Goal: Register for event/course

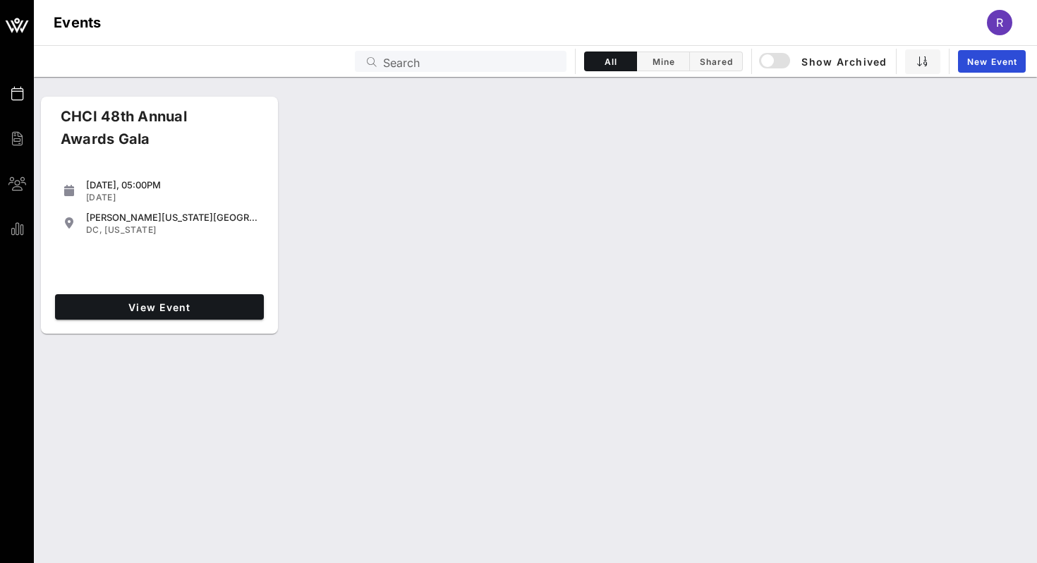
click at [150, 291] on div "View Event" at bounding box center [159, 306] width 220 height 37
click at [146, 309] on span "View Event" at bounding box center [159, 307] width 197 height 12
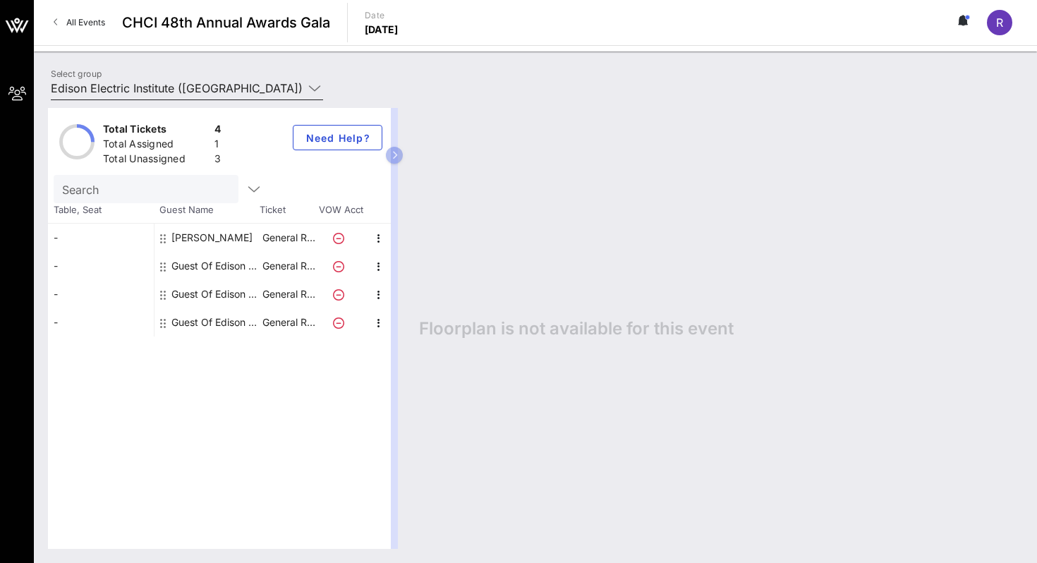
click at [234, 90] on input "Edison Electric Institute ([GEOGRAPHIC_DATA]) [[PERSON_NAME], [EMAIL_ADDRESS][D…" at bounding box center [177, 88] width 252 height 23
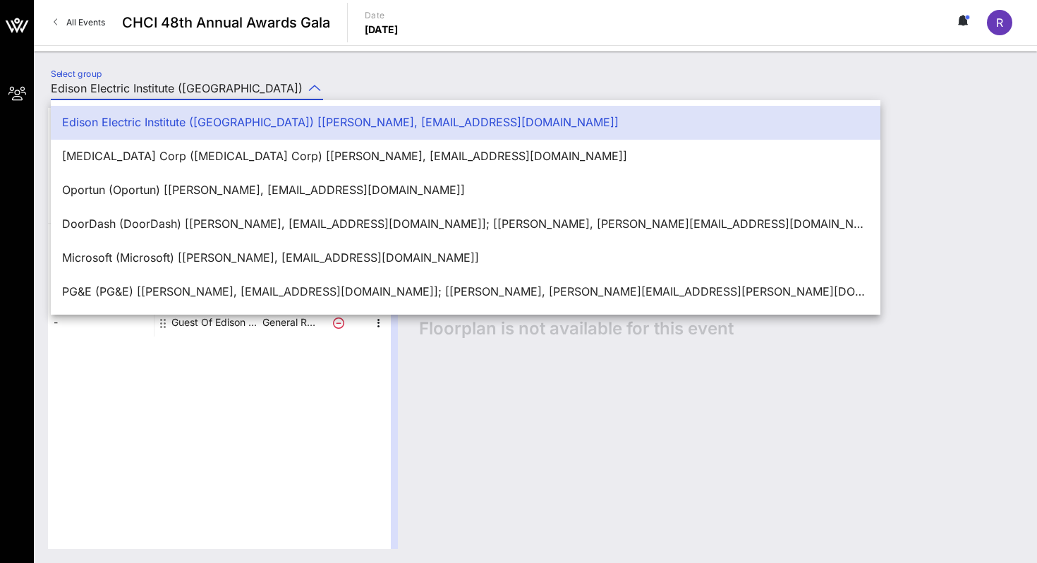
click at [234, 90] on input "Edison Electric Institute ([GEOGRAPHIC_DATA]) [[PERSON_NAME], [EMAIL_ADDRESS][D…" at bounding box center [177, 88] width 252 height 23
click at [233, 64] on div "Select group Edison Electric Institute ([GEOGRAPHIC_DATA]) [[PERSON_NAME], [EMA…" at bounding box center [535, 306] width 1003 height 511
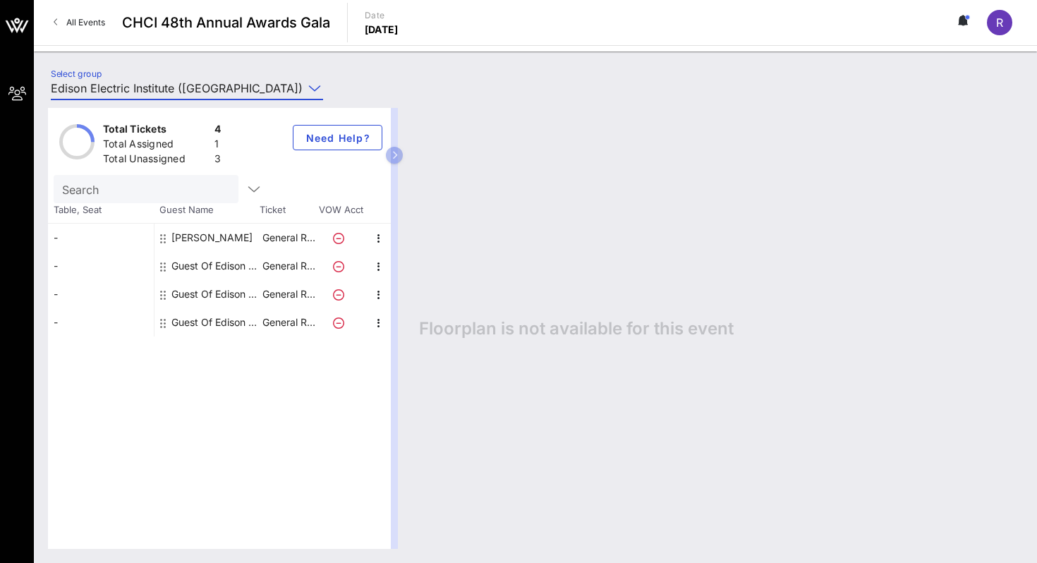
click at [213, 89] on input "Edison Electric Institute ([GEOGRAPHIC_DATA]) [[PERSON_NAME], [EMAIL_ADDRESS][D…" at bounding box center [177, 88] width 252 height 23
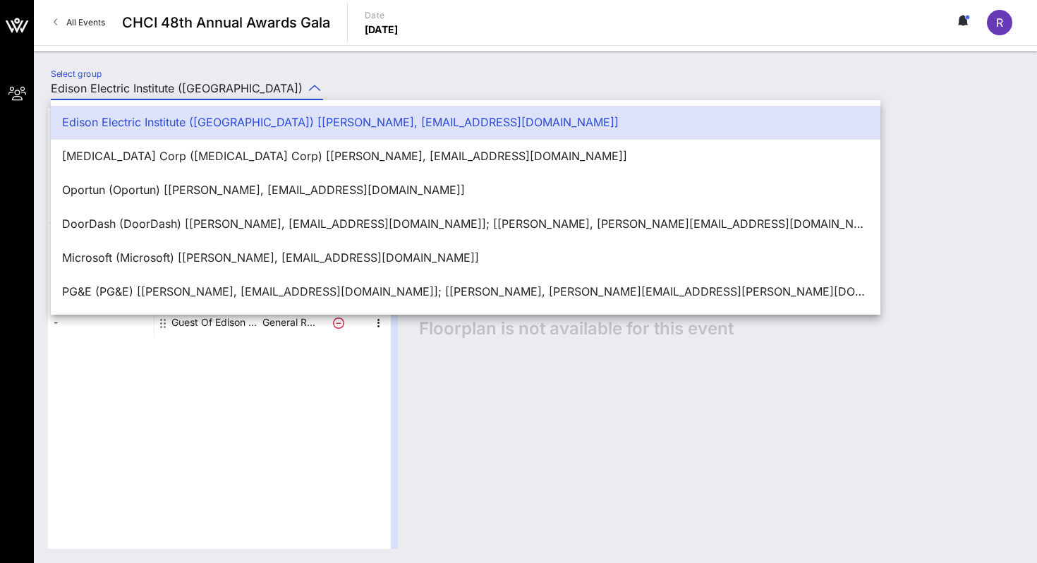
click at [213, 89] on input "Edison Electric Institute ([GEOGRAPHIC_DATA]) [[PERSON_NAME], [EMAIL_ADDRESS][D…" at bounding box center [177, 88] width 252 height 23
click at [347, 97] on div "Total Tickets 4 Total Assigned 1 Total Unassigned 3 Need Help? Search Table, Se…" at bounding box center [535, 328] width 1003 height 469
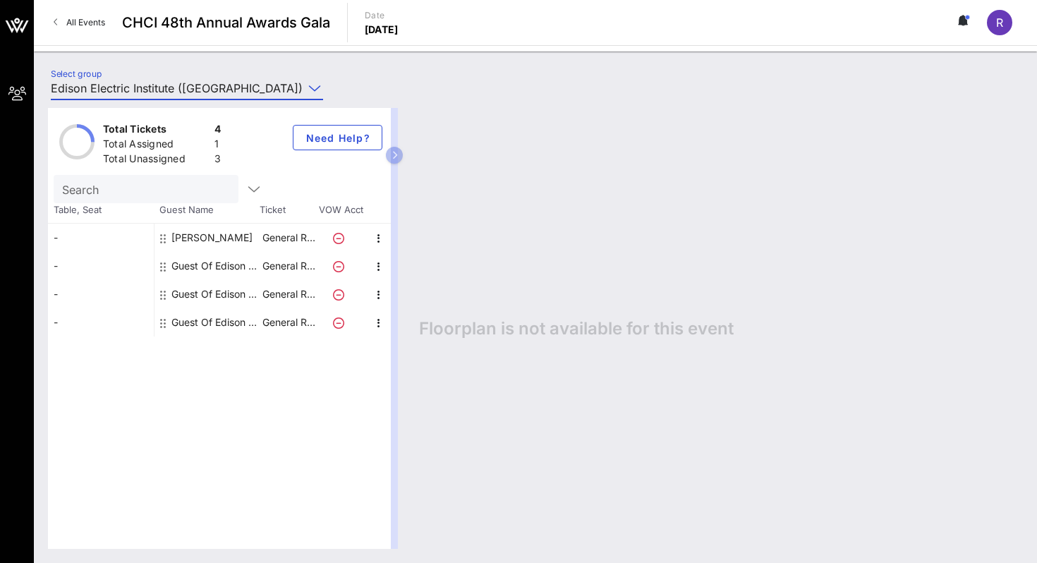
click at [265, 88] on input "Edison Electric Institute ([GEOGRAPHIC_DATA]) [[PERSON_NAME], [EMAIL_ADDRESS][D…" at bounding box center [177, 88] width 252 height 23
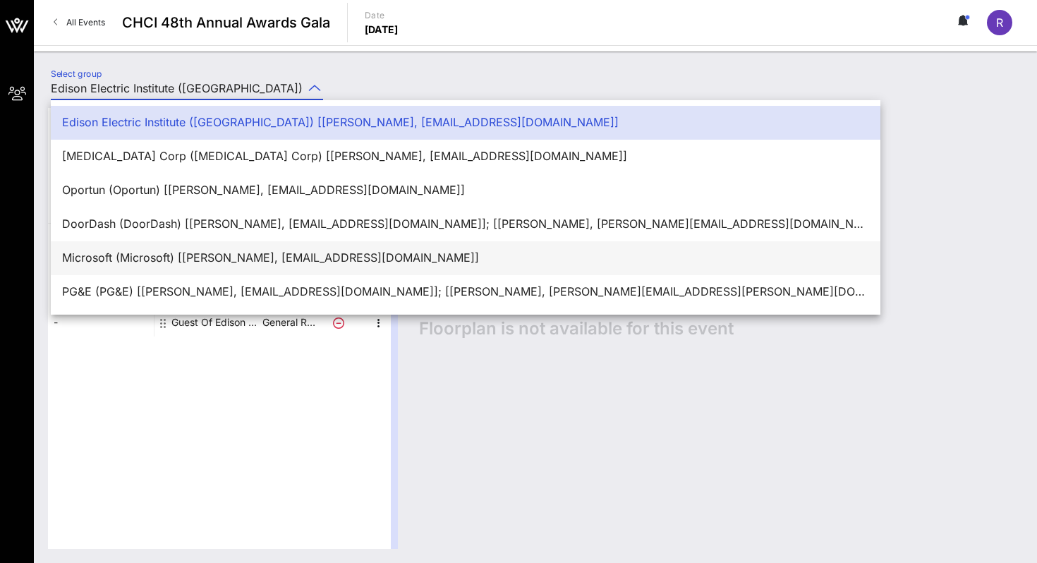
click at [179, 267] on div "Microsoft (Microsoft) [[PERSON_NAME], [EMAIL_ADDRESS][DOMAIN_NAME]]" at bounding box center [465, 258] width 807 height 30
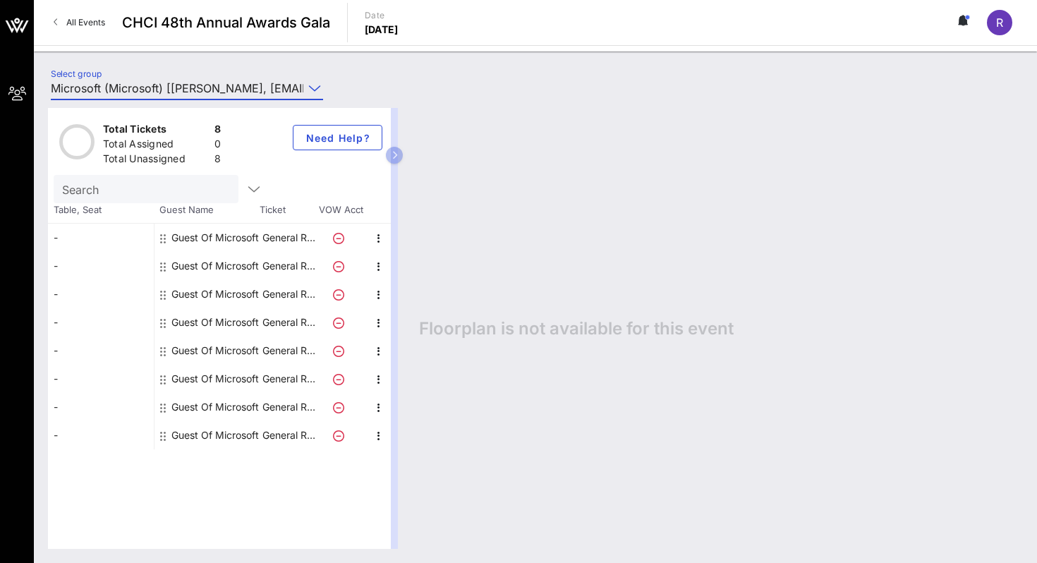
click at [339, 236] on icon at bounding box center [338, 238] width 11 height 11
click at [341, 237] on icon at bounding box center [338, 238] width 11 height 11
click at [336, 238] on icon at bounding box center [338, 238] width 11 height 11
click at [267, 233] on p "General R…" at bounding box center [288, 238] width 56 height 28
click at [258, 99] on div "Total Tickets 8 Total Assigned 0 Total Unassigned 8 Need Help? Search Table, Se…" at bounding box center [535, 328] width 1003 height 469
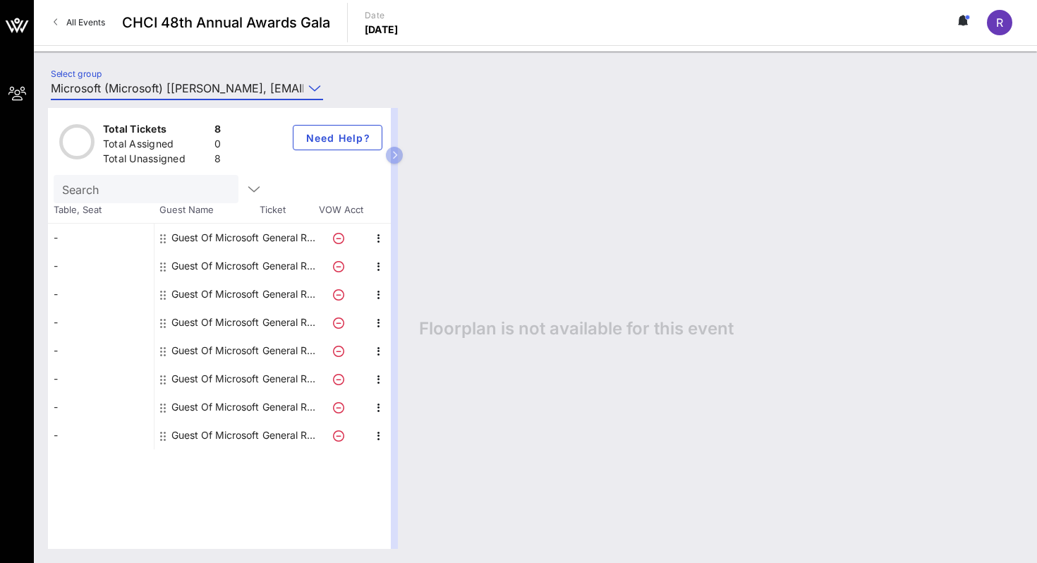
click at [255, 83] on input "Microsoft (Microsoft) [[PERSON_NAME], [EMAIL_ADDRESS][DOMAIN_NAME]]" at bounding box center [177, 88] width 252 height 23
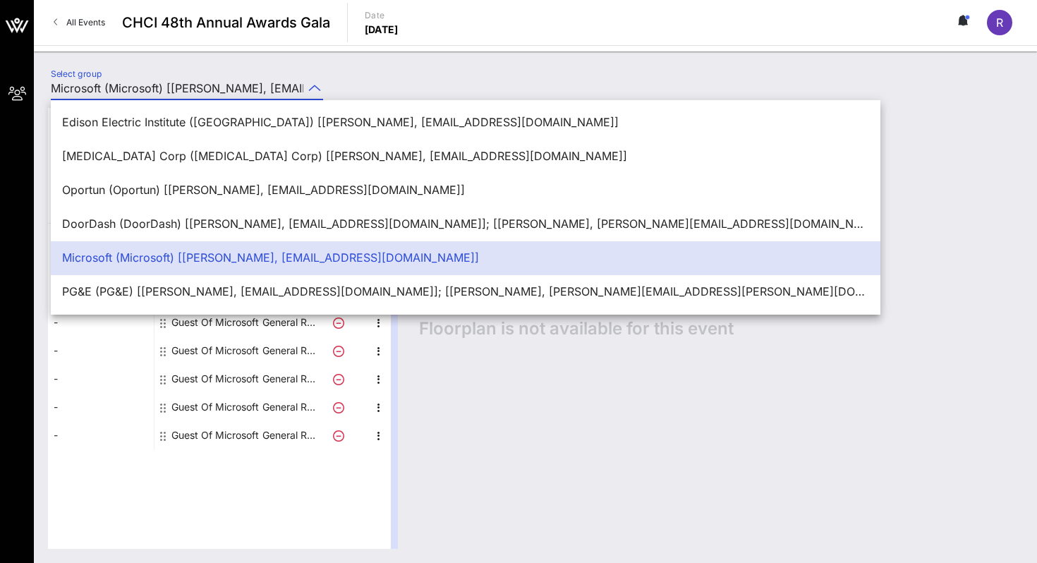
click at [367, 403] on div at bounding box center [378, 407] width 25 height 28
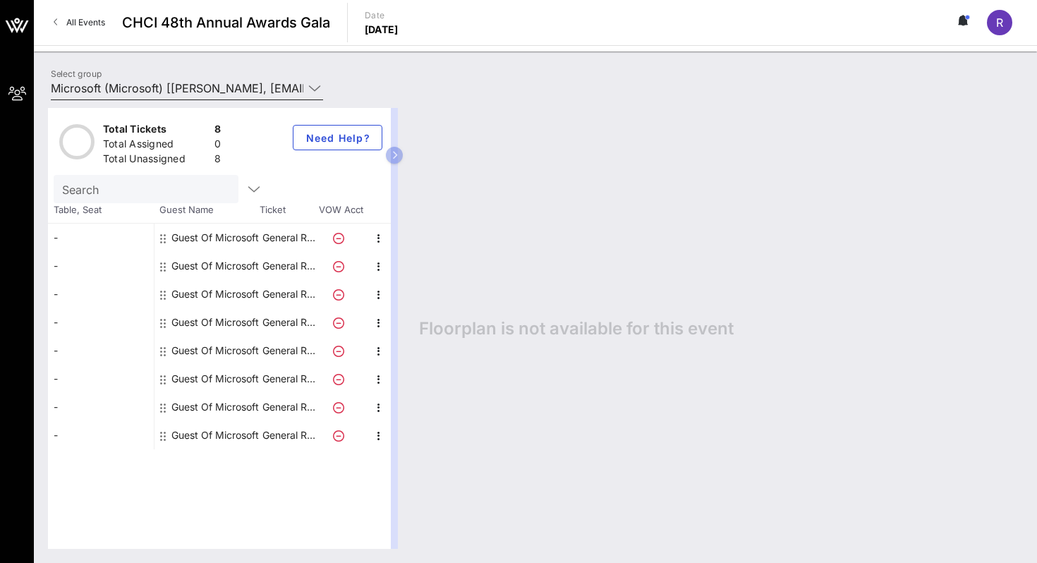
click at [236, 80] on input "Microsoft (Microsoft) [[PERSON_NAME], [EMAIL_ADDRESS][DOMAIN_NAME]]" at bounding box center [177, 88] width 252 height 23
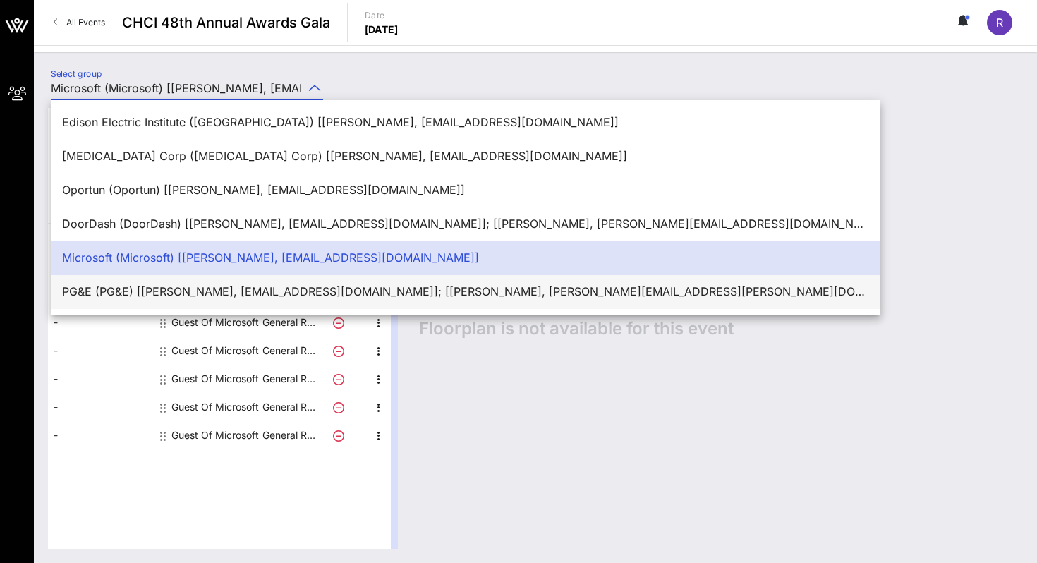
click at [136, 301] on div "PG&E (PG&E) [[PERSON_NAME], [EMAIL_ADDRESS][DOMAIN_NAME]]; [[PERSON_NAME], [PER…" at bounding box center [465, 291] width 807 height 30
type input "PG&E (PG&E) [[PERSON_NAME], [EMAIL_ADDRESS][DOMAIN_NAME]]; [[PERSON_NAME], [PER…"
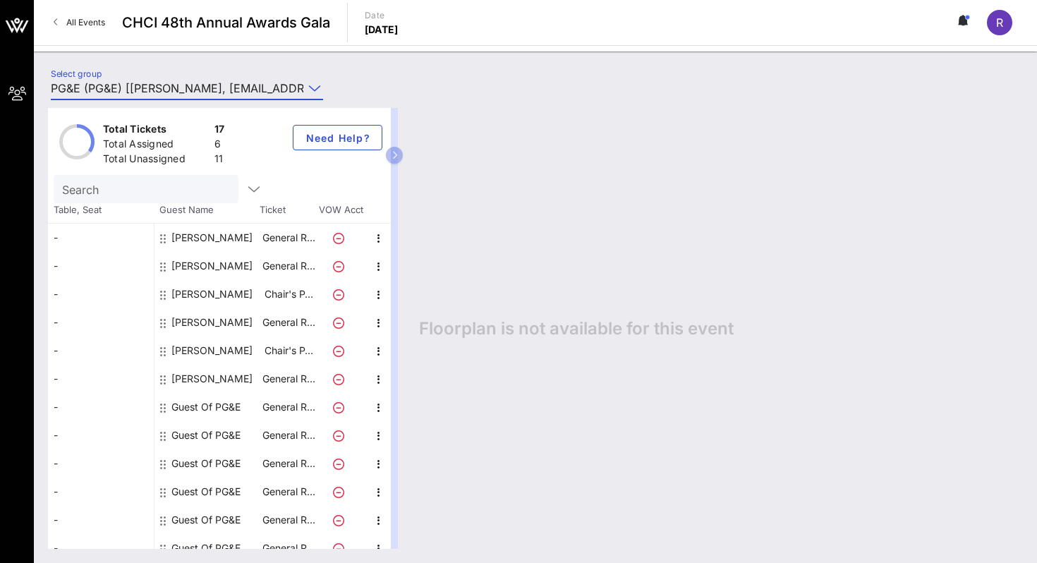
click at [233, 235] on div "[PERSON_NAME]" at bounding box center [211, 238] width 81 height 28
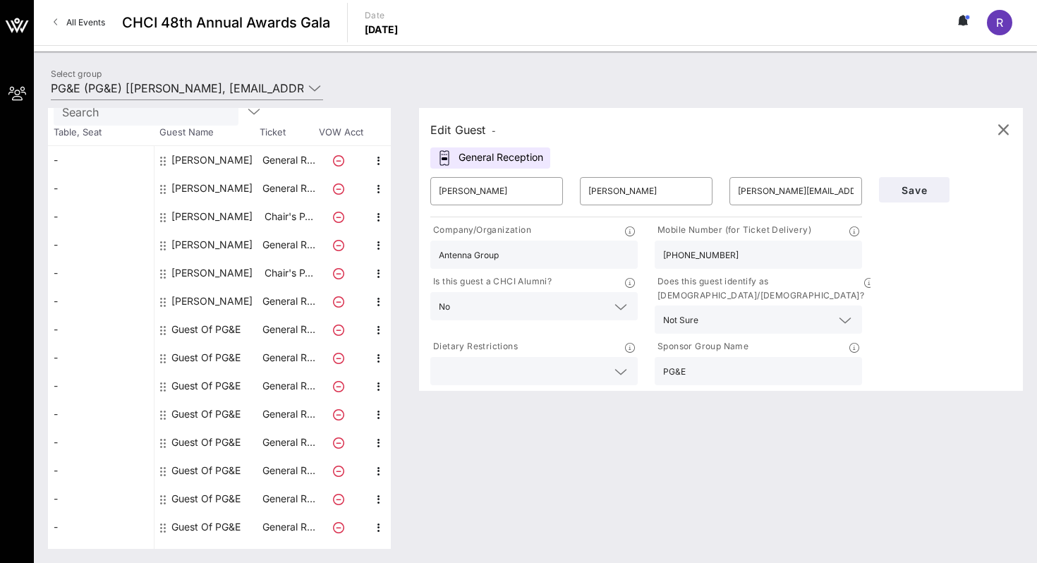
scroll to position [80, 0]
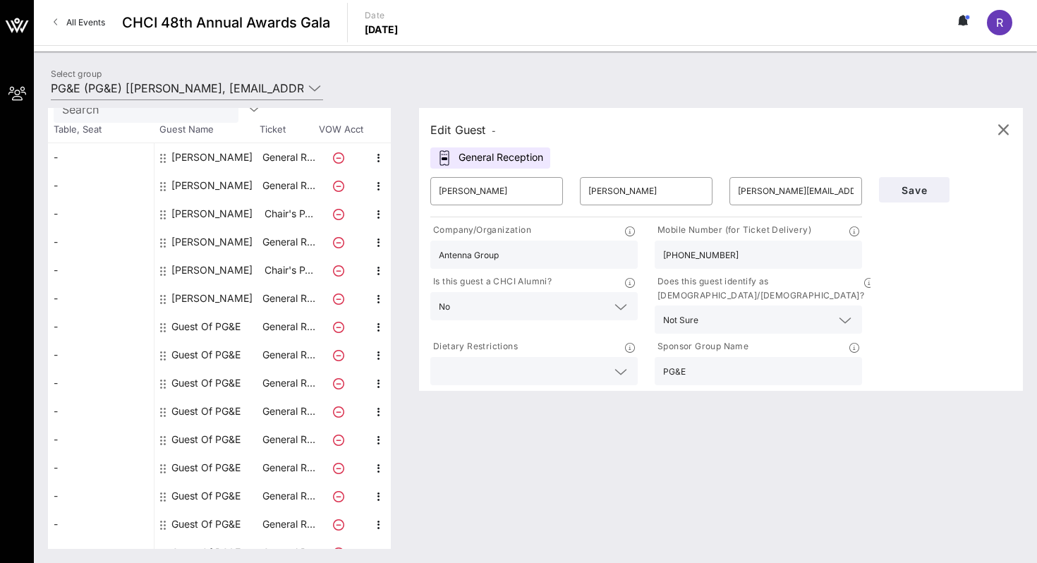
click at [212, 296] on div "[PERSON_NAME]" at bounding box center [211, 298] width 81 height 28
type input "[PERSON_NAME]"
type input "[PERSON_NAME][EMAIL_ADDRESS][PERSON_NAME][DOMAIN_NAME]"
click at [203, 273] on div "[PERSON_NAME]" at bounding box center [211, 270] width 81 height 28
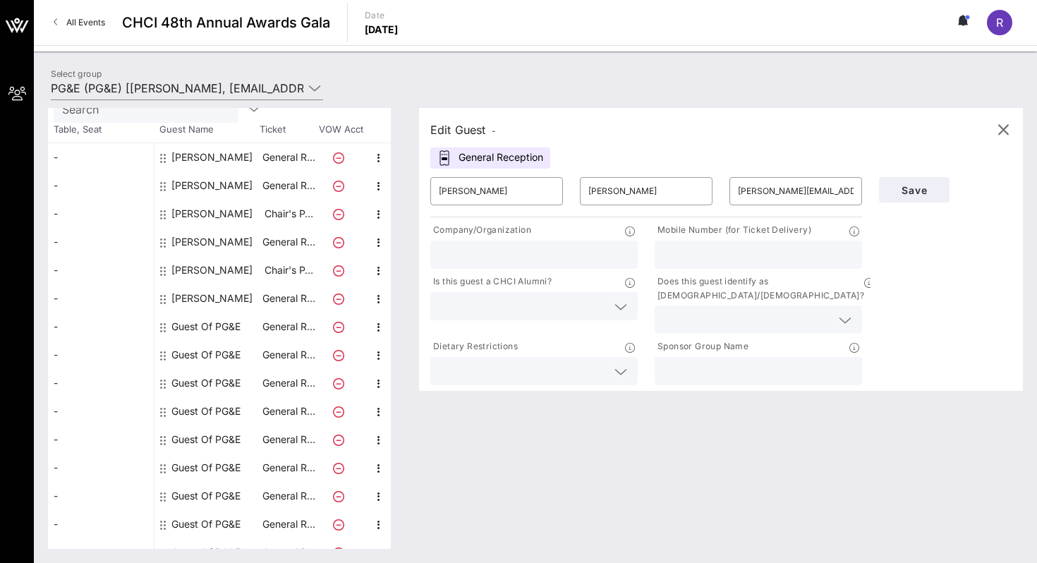
type input "[PERSON_NAME]"
type input "[EMAIL_ADDRESS][DOMAIN_NAME]"
type input "D&P Creative Strategies"
type input "[PHONE_NUMBER]"
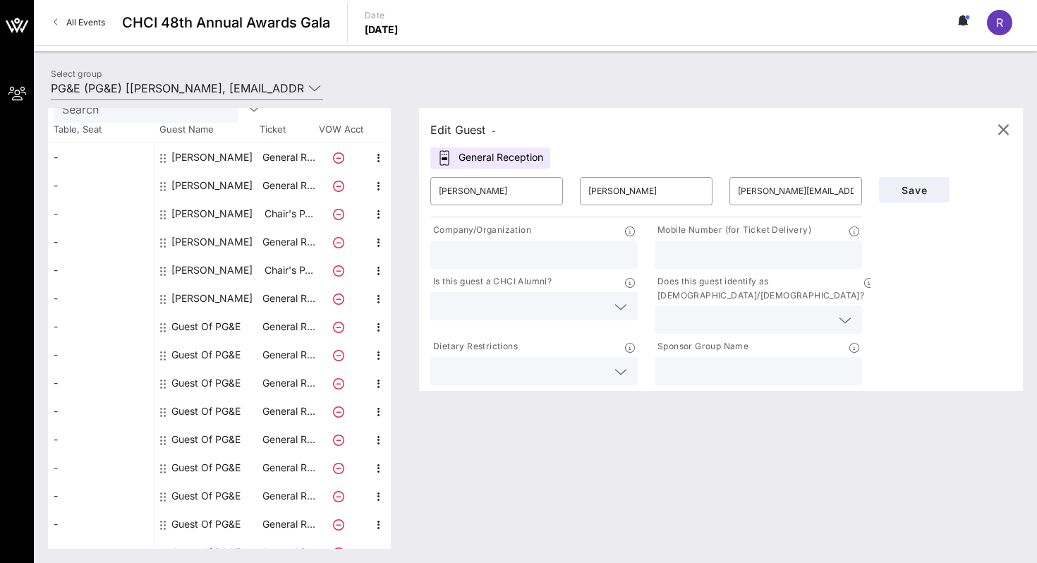
type input "PG&E"
click at [199, 288] on div "[PERSON_NAME]" at bounding box center [211, 298] width 81 height 28
type input "[PERSON_NAME]"
type input "[PERSON_NAME][EMAIL_ADDRESS][PERSON_NAME][DOMAIN_NAME]"
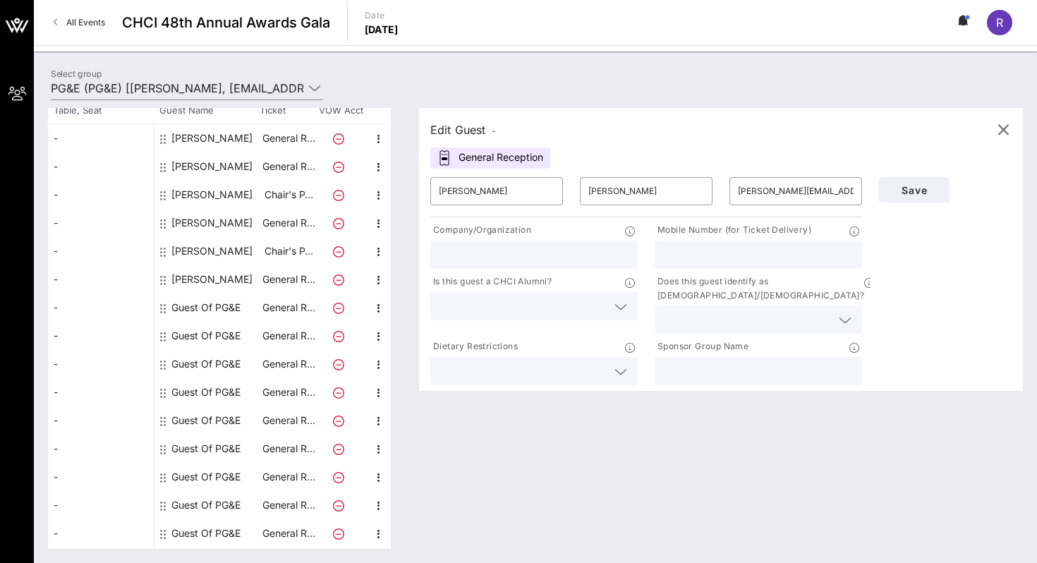
scroll to position [0, 0]
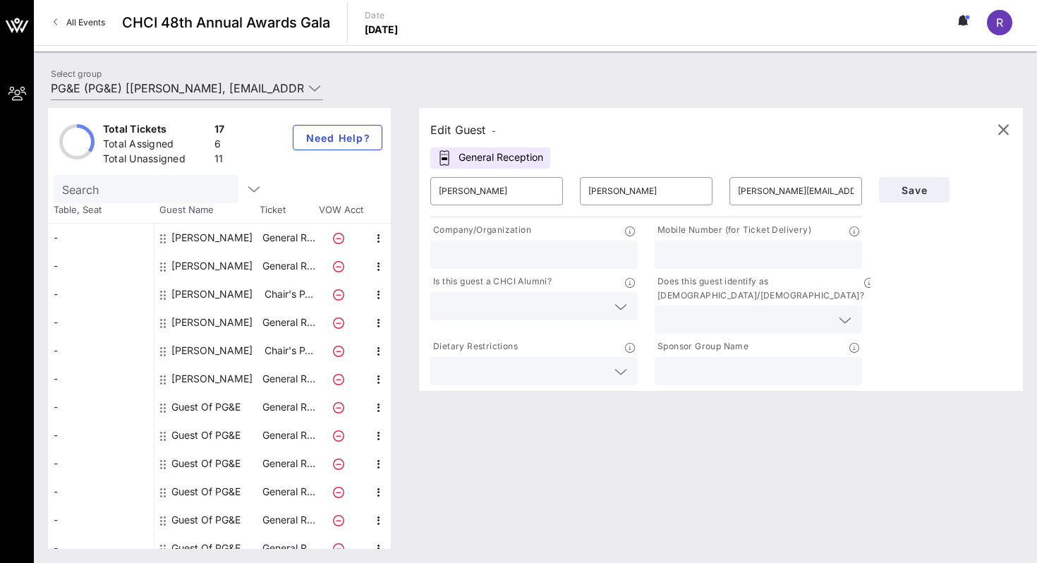
click at [481, 63] on div "Select group PG&E (PG&E) [[PERSON_NAME], [EMAIL_ADDRESS][DOMAIN_NAME]]; [[PERSO…" at bounding box center [535, 306] width 1003 height 511
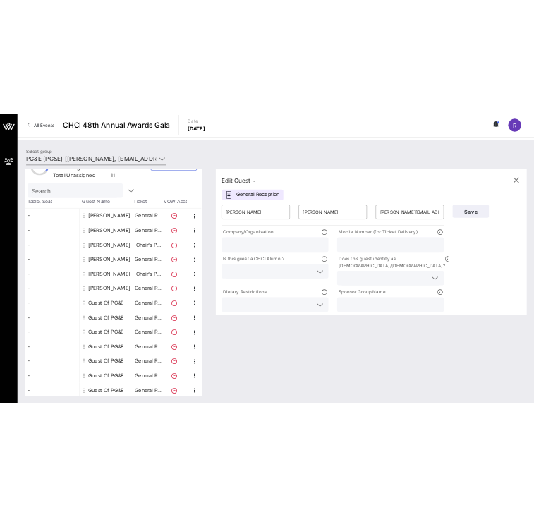
scroll to position [46, 0]
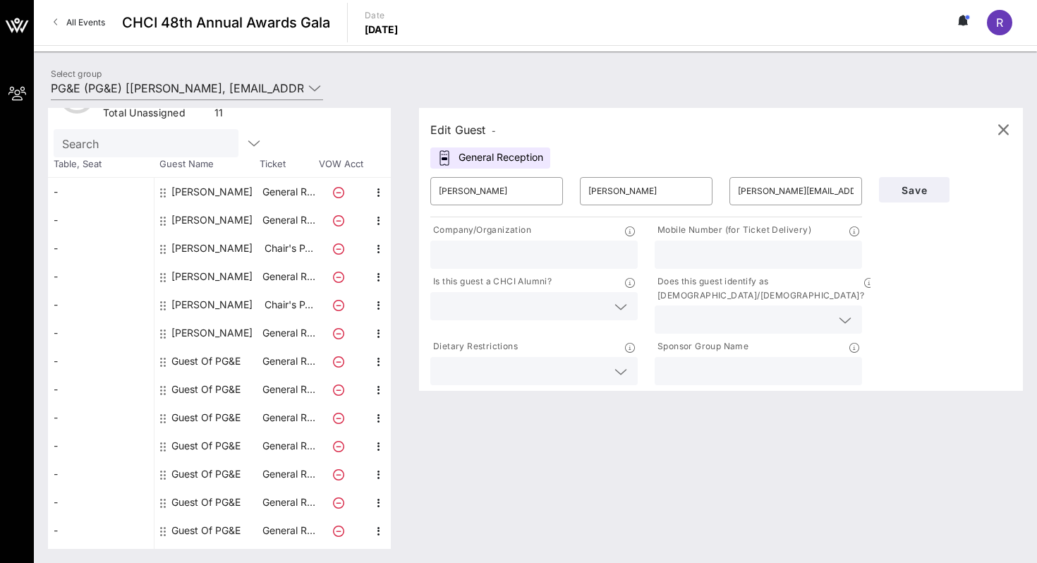
click at [194, 252] on div "[PERSON_NAME]" at bounding box center [211, 248] width 81 height 28
type input "[PERSON_NAME]"
type input "[PERSON_NAME][EMAIL_ADDRESS][PERSON_NAME][DOMAIN_NAME]"
type input "PG&E"
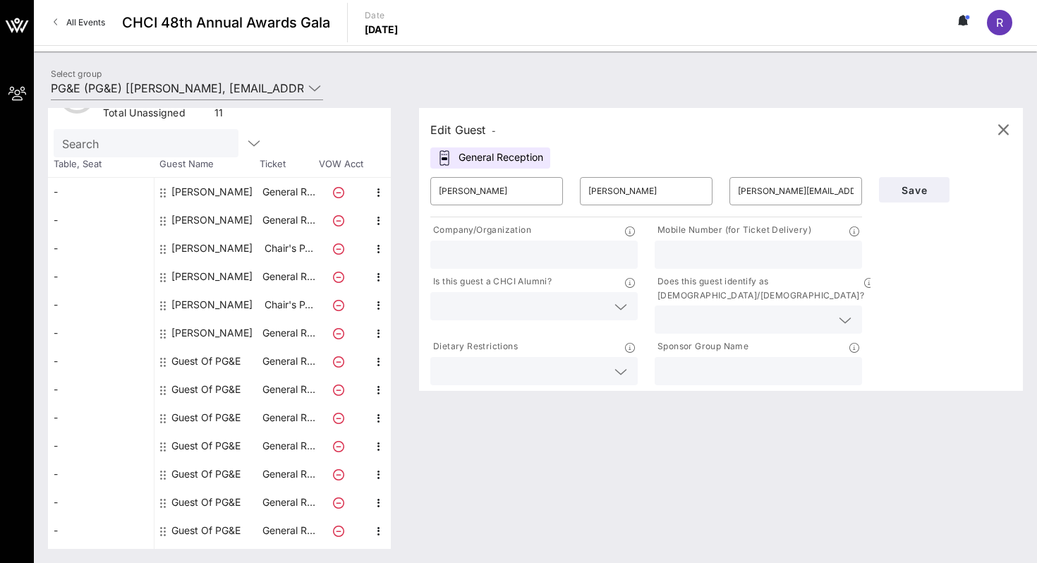
type input "[PHONE_NUMBER]"
type input "PG&E"
click at [516, 156] on div "Chair's Private Reception" at bounding box center [506, 157] width 152 height 21
click at [221, 188] on div "[PERSON_NAME]" at bounding box center [211, 192] width 81 height 28
type input "[PERSON_NAME]"
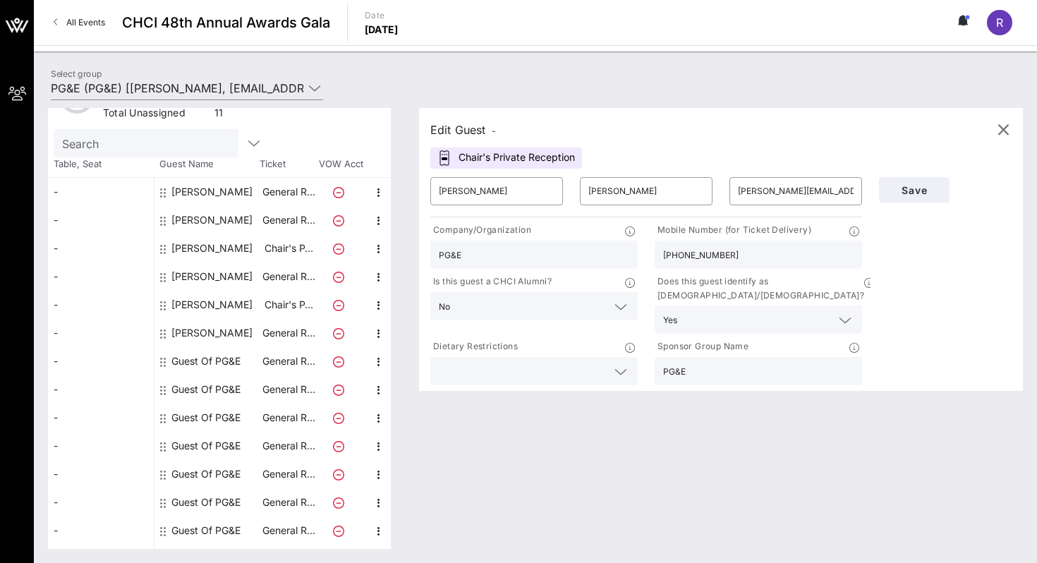
type input "[PERSON_NAME]"
type input "[PERSON_NAME][EMAIL_ADDRESS][PERSON_NAME][DOMAIN_NAME]"
type input "Antenna Group"
type input "[PHONE_NUMBER]"
click at [422, 464] on div "Edit Guest - General Reception ​ [PERSON_NAME] ​ [PERSON_NAME] ​ [PERSON_NAME][…" at bounding box center [714, 328] width 618 height 441
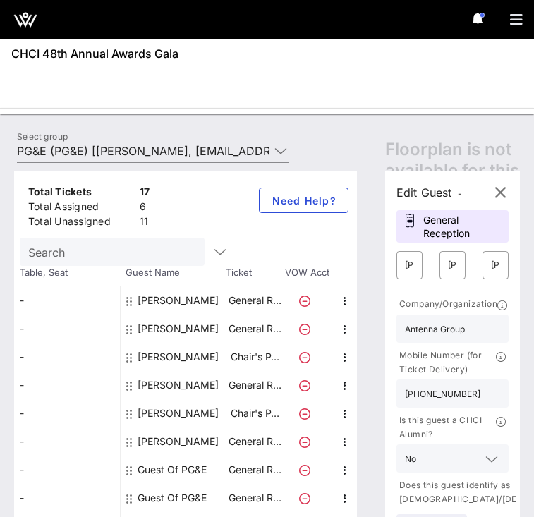
scroll to position [0, 0]
